Goal: Communication & Community: Ask a question

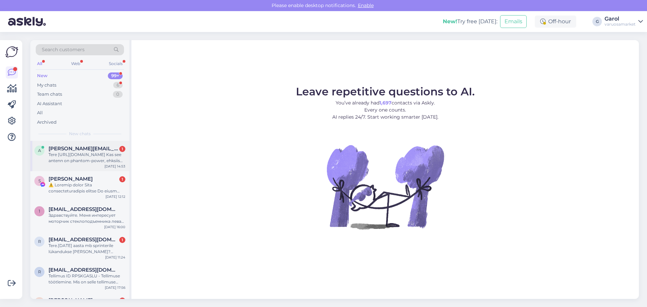
click at [98, 155] on div "Tere [URL][DOMAIN_NAME] Kas see antenn on phantom-power, ehksiis toide tuleb ot…" at bounding box center [87, 158] width 77 height 12
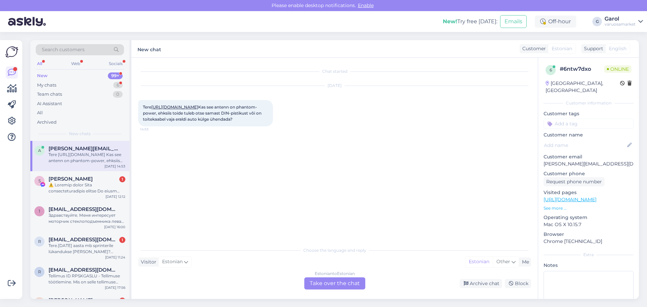
click at [560, 205] on p "See more ..." at bounding box center [589, 208] width 90 height 6
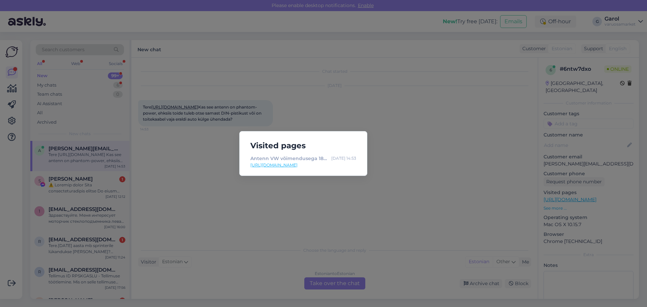
click at [282, 200] on div "Visited pages Antenn VW võimendusega 18cm [DATE] 14:53 [URL][DOMAIN_NAME]" at bounding box center [323, 153] width 647 height 307
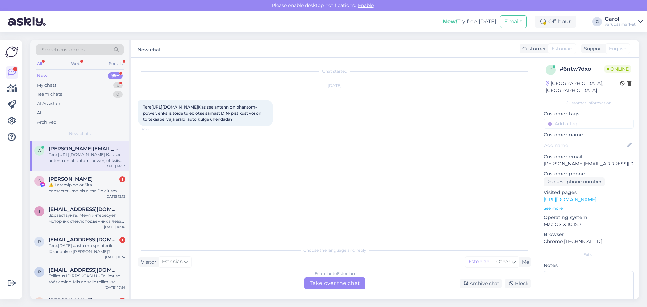
click at [168, 110] on link "[URL][DOMAIN_NAME]" at bounding box center [174, 107] width 47 height 5
click at [335, 282] on div "Estonian to Estonian Take over the chat" at bounding box center [334, 283] width 61 height 12
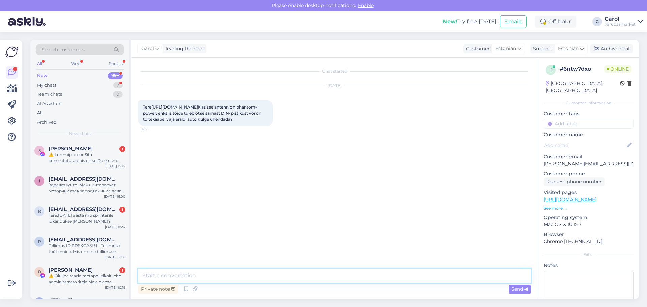
click at [226, 278] on textarea at bounding box center [334, 276] width 393 height 14
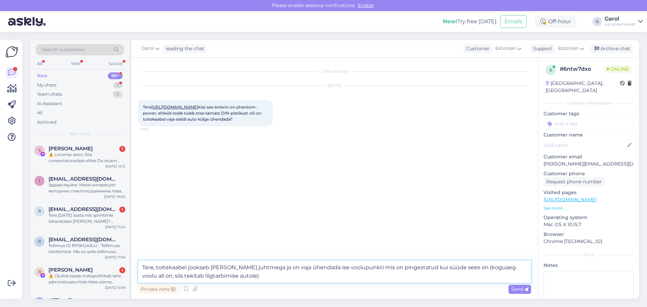
type textarea "Tere, toitekaabel jookseb [PERSON_NAME] juhtmega ja on vaja ühendada ise voolup…"
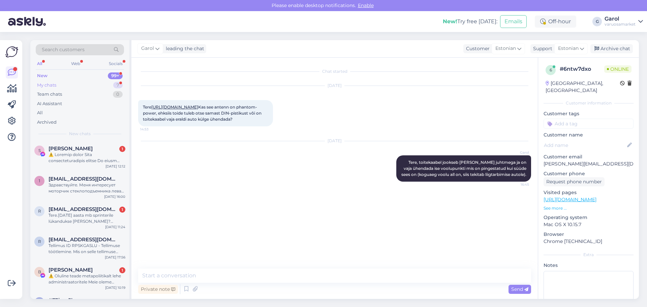
click at [100, 83] on div "My chats 7" at bounding box center [80, 85] width 88 height 9
